Goal: Transaction & Acquisition: Purchase product/service

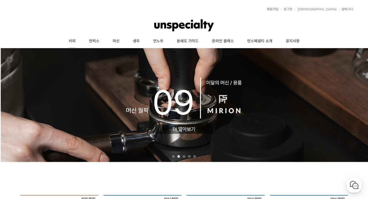
click at [72, 41] on link "커피" at bounding box center [72, 41] width 20 height 13
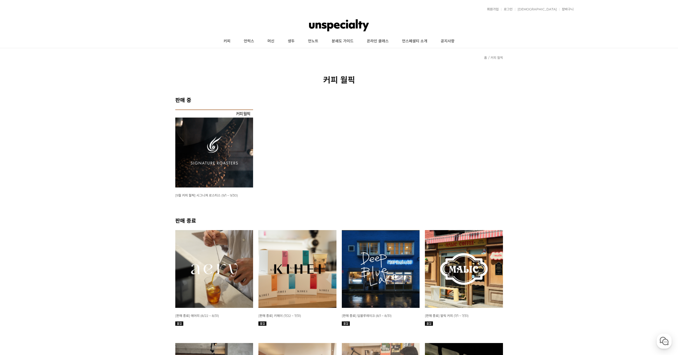
click at [215, 161] on img at bounding box center [214, 148] width 78 height 78
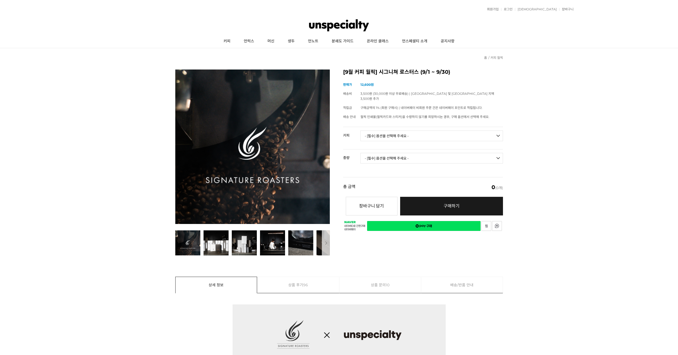
click at [388, 132] on select "- [필수] 옵션을 선택해 주세요 - ------------------- 언스페셜티 분쇄도 가이드 종이(주문 1건당 최대 1개 제공) 월픽 인…" at bounding box center [431, 136] width 142 height 11
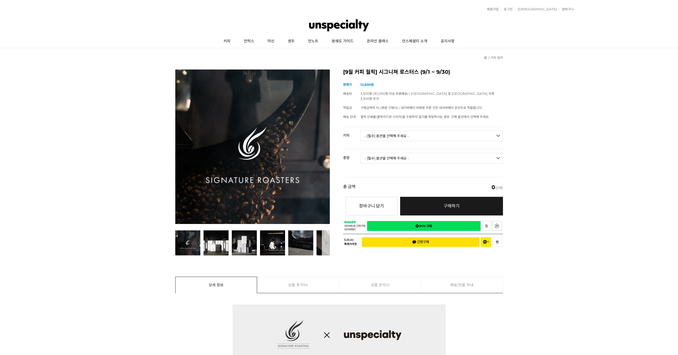
click at [393, 131] on select "- [필수] 옵션을 선택해 주세요 - ------------------- 언스페셜티 분쇄도 가이드 종이(주문 1건당 최대 1개 제공) 월픽 인…" at bounding box center [431, 136] width 142 height 11
